Goal: Communication & Community: Answer question/provide support

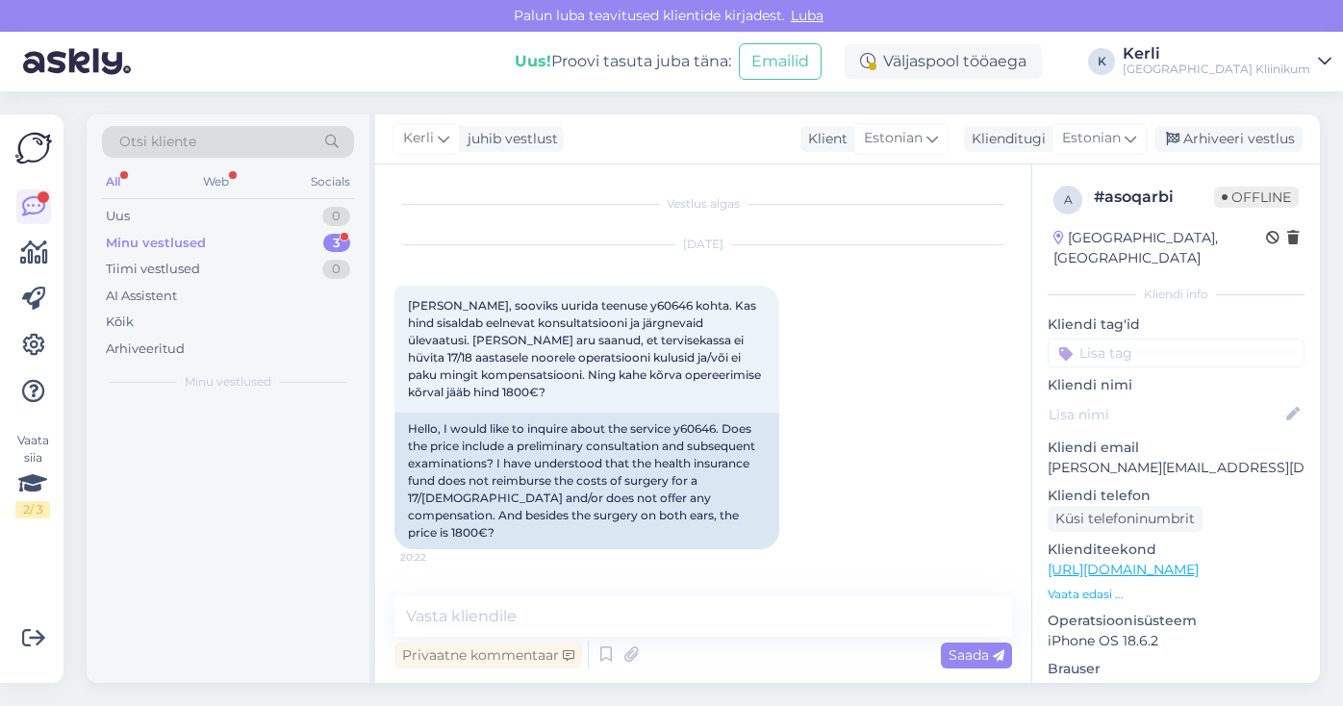
scroll to position [334, 0]
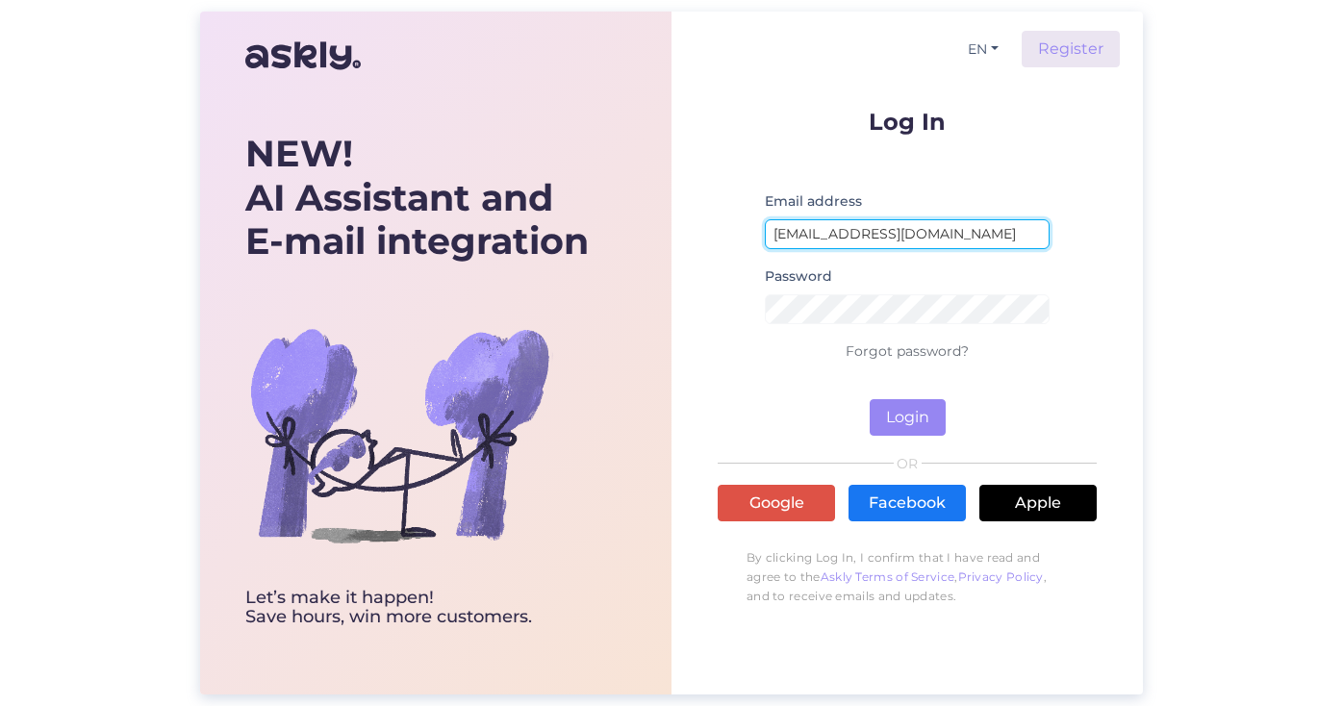
type input "[EMAIL_ADDRESS][DOMAIN_NAME]"
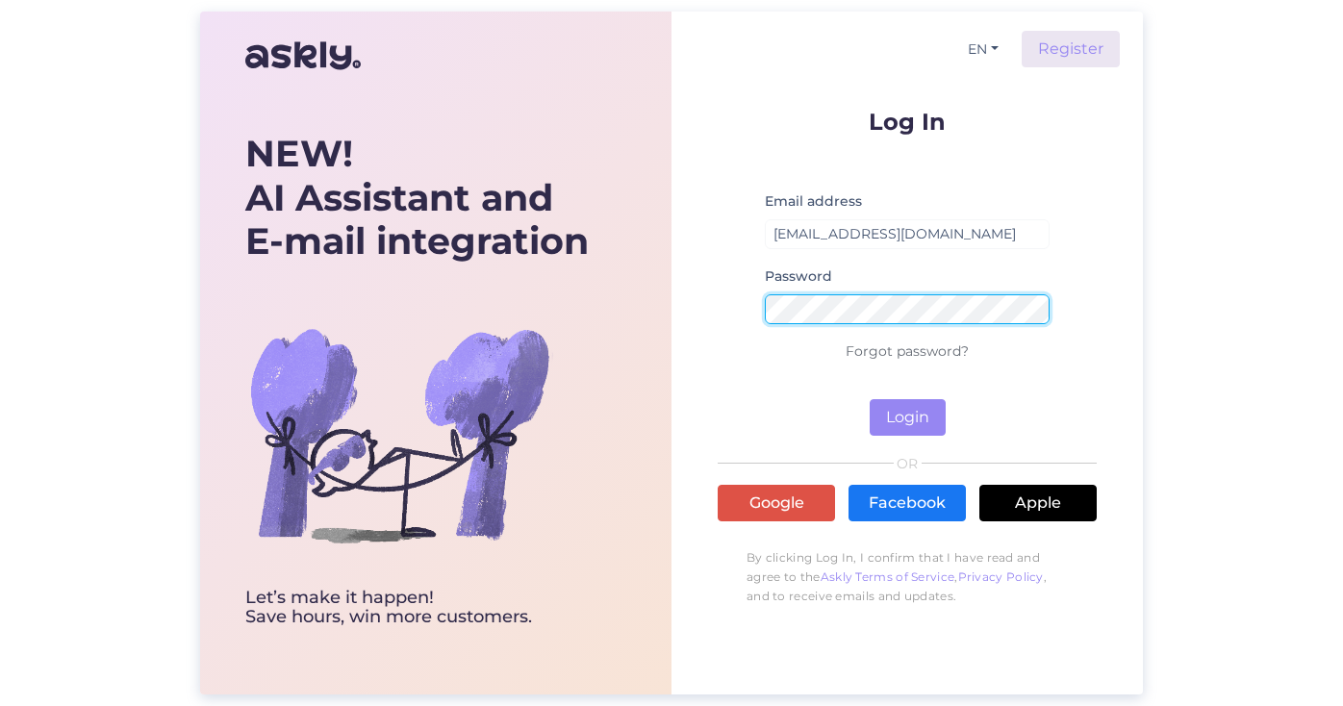
click at [907, 417] on button "Login" at bounding box center [908, 417] width 76 height 37
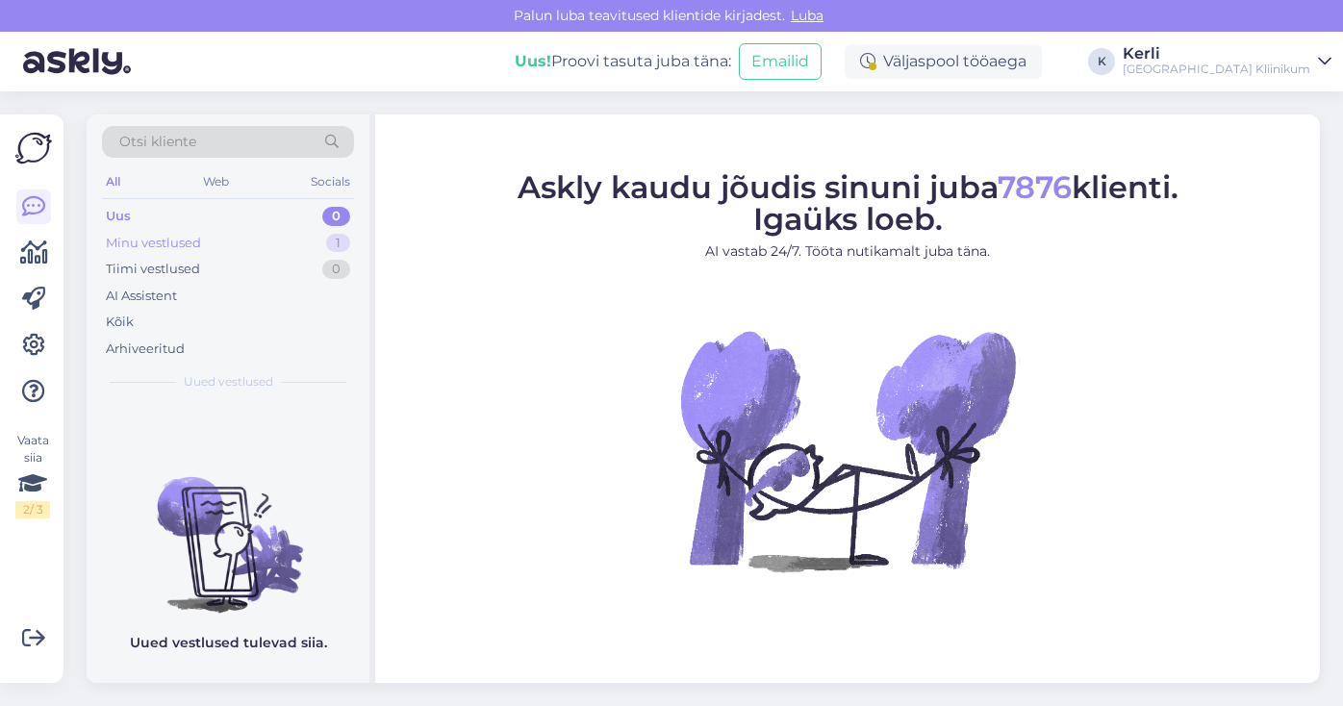
click at [245, 249] on div "Minu vestlused 1" at bounding box center [228, 243] width 252 height 27
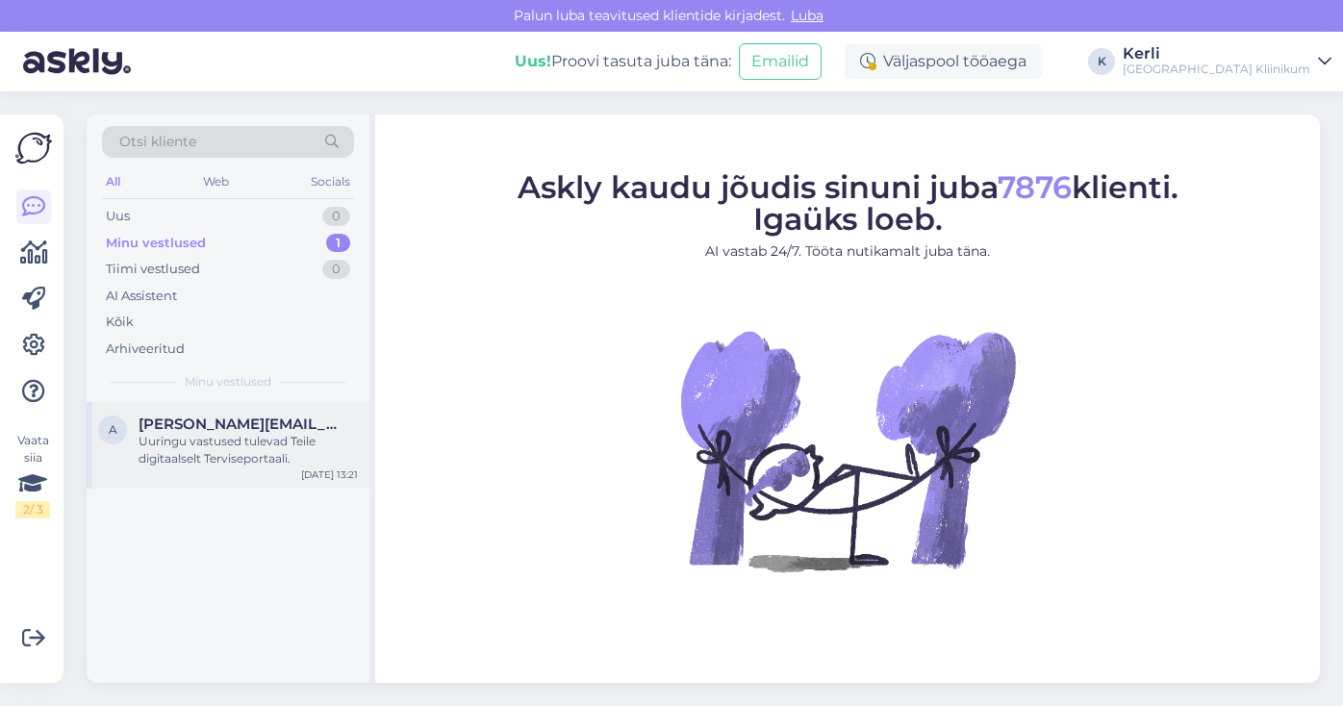
click at [191, 416] on span "[PERSON_NAME][EMAIL_ADDRESS][DOMAIN_NAME]" at bounding box center [239, 424] width 200 height 17
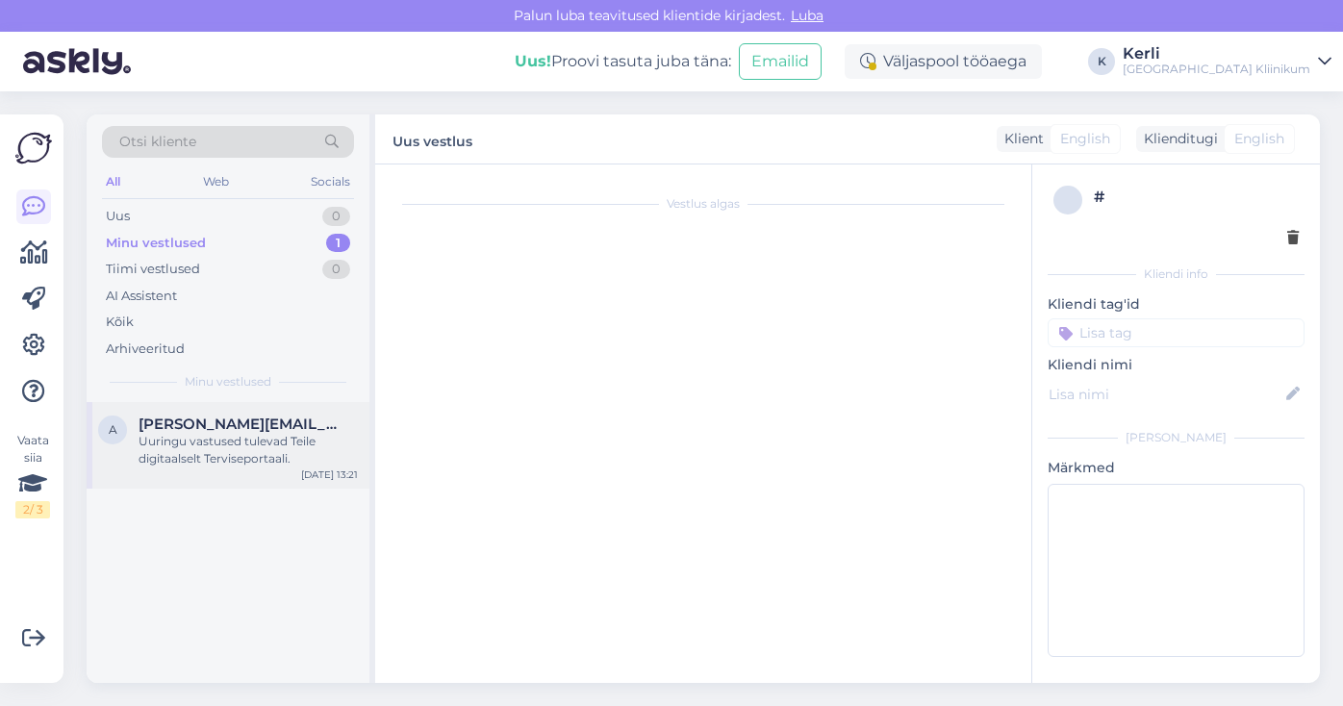
scroll to position [77, 0]
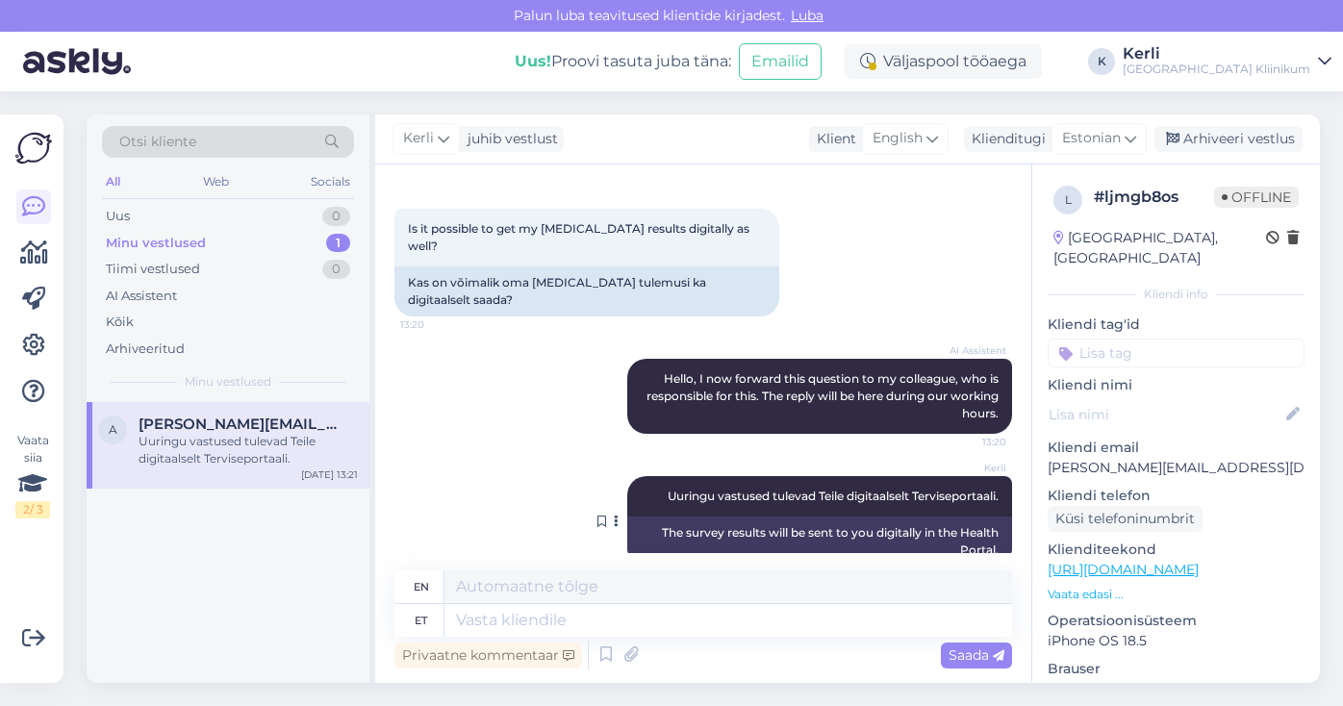
click at [614, 516] on icon at bounding box center [616, 522] width 5 height 12
click at [571, 483] on div "Kerli Uuringu vastused tulevad Teile digitaalselt Terviseportaali. 13:21 The su…" at bounding box center [703, 521] width 618 height 133
click at [593, 490] on div "Kerli Uuringu vastused tulevad Teile digitaalselt Terviseportaali. 13:21 The su…" at bounding box center [703, 521] width 618 height 133
click at [704, 489] on span "Uuringu vastused tulevad Teile digitaalselt Terviseportaali." at bounding box center [833, 496] width 331 height 14
click at [789, 257] on icon at bounding box center [791, 263] width 5 height 12
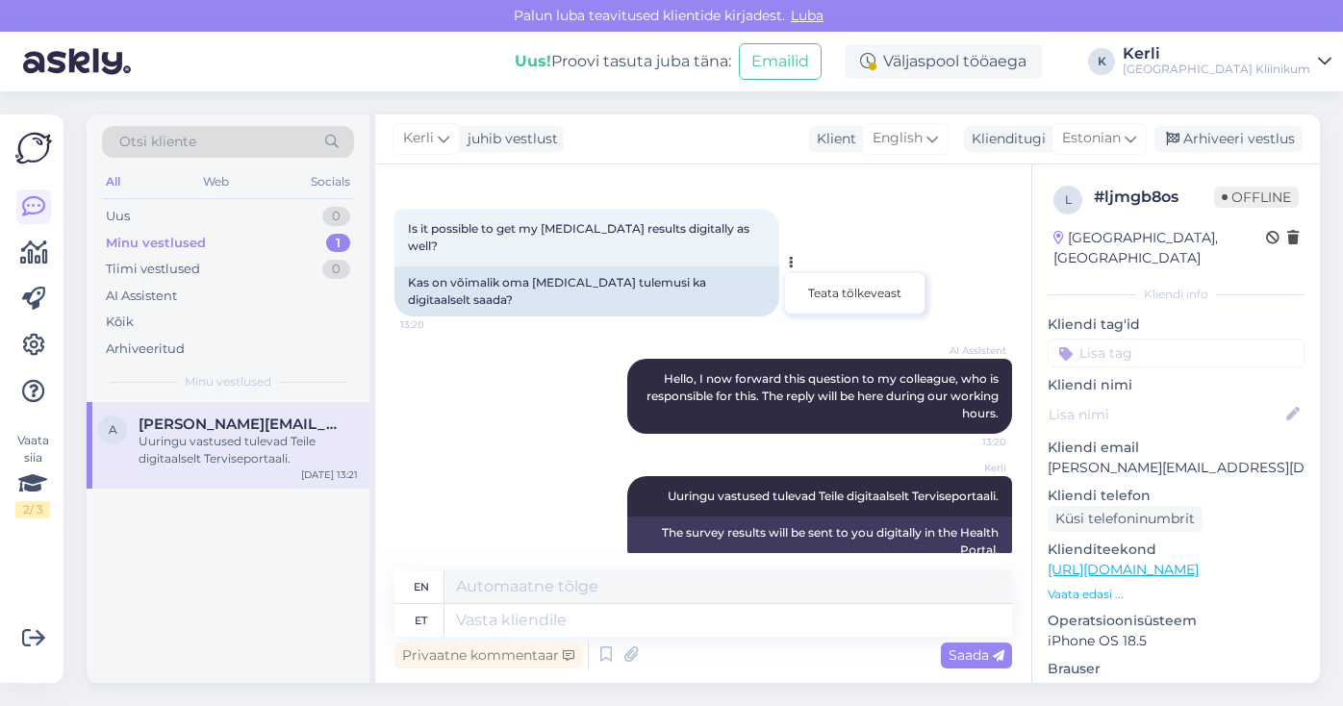
click at [800, 233] on div "[DATE] Is it possible to get my [MEDICAL_DATA] results digitally as well? 13:20…" at bounding box center [703, 242] width 618 height 190
click at [616, 516] on icon at bounding box center [616, 522] width 5 height 12
click at [518, 455] on div "Kerli Uuringu vastused tulevad Teile digitaalselt Terviseportaali. 13:21 The su…" at bounding box center [703, 521] width 618 height 133
click at [165, 311] on div "Kõik" at bounding box center [228, 322] width 252 height 27
